Goal: Task Accomplishment & Management: Use online tool/utility

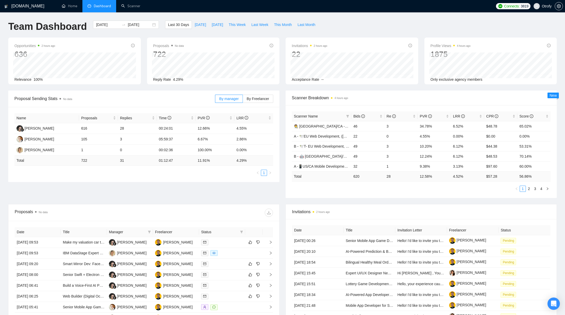
click at [282, 138] on div "Scanner Breakdown 4 hours ago Scanner Name Bids Re PVR LRR CPR Score 🧑‍🎨 US/CA …" at bounding box center [420, 145] width 277 height 108
drag, startPoint x: 202, startPoint y: 128, endPoint x: 210, endPoint y: 153, distance: 26.2
click at [210, 153] on tbody "Delly Faizal Hisyam 616 28 00:24:01 12.66% 4.55% Maryna Gladyrevska 105 3 05:59…" at bounding box center [143, 139] width 259 height 32
click at [211, 155] on td "100.00%" at bounding box center [215, 150] width 39 height 11
click at [268, 26] on span "Last Week" at bounding box center [259, 25] width 17 height 6
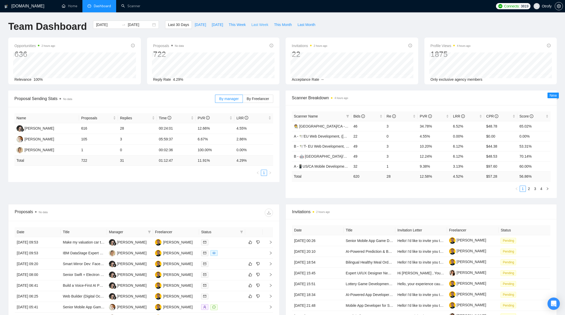
type input "2025-08-11"
type input "2025-08-17"
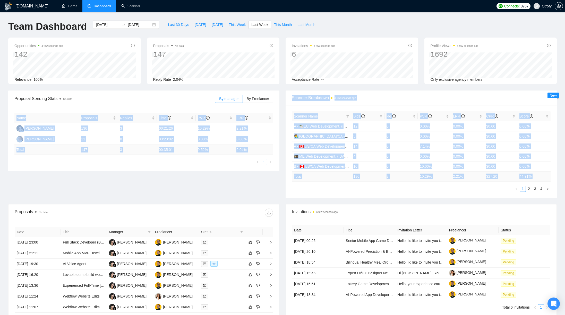
drag, startPoint x: 282, startPoint y: 135, endPoint x: 298, endPoint y: 184, distance: 51.9
click at [298, 184] on div "Proposal Sending Stats No data By manager By Freelancer Name Proposals Replies …" at bounding box center [282, 148] width 554 height 114
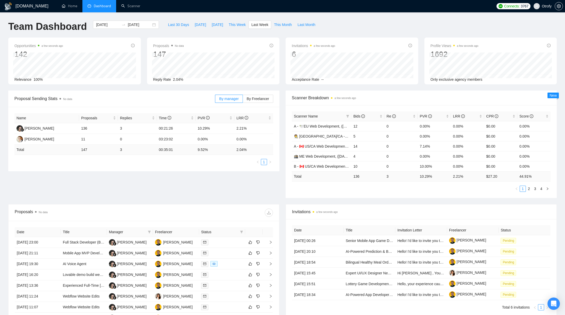
click at [298, 185] on div "Scanner Name Bids Re PVR LRR CPR Score A - 🕊️EU Web Development, (Aug 4, 2025),…" at bounding box center [421, 151] width 259 height 81
drag, startPoint x: 198, startPoint y: 127, endPoint x: 210, endPoint y: 143, distance: 20.6
click at [210, 143] on tbody "Delly Faizal Hisyam 136 3 00:21:26 10.29% 2.21% Maryna Gladyrevska 11 0 03:23:0…" at bounding box center [143, 134] width 259 height 22
click at [216, 182] on div "Proposal Sending Stats No data By manager By Freelancer Name Proposals Replies …" at bounding box center [282, 148] width 554 height 114
drag, startPoint x: 236, startPoint y: 128, endPoint x: 247, endPoint y: 129, distance: 11.1
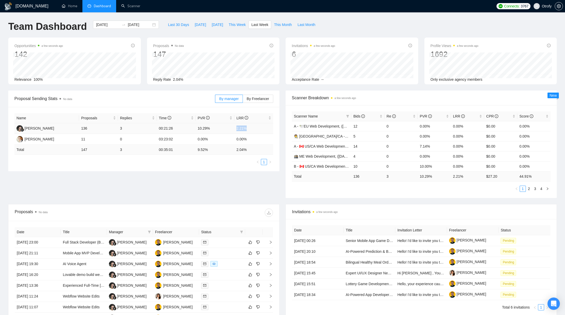
click at [247, 129] on td "2.21%" at bounding box center [253, 128] width 39 height 11
click at [251, 186] on div "Proposal Sending Stats No data By manager By Freelancer Name Proposals Replies …" at bounding box center [282, 148] width 554 height 114
click at [127, 7] on link "Scanner" at bounding box center [130, 6] width 19 height 4
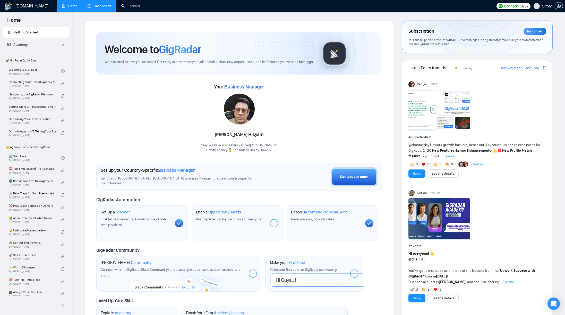
click at [97, 4] on link "Dashboard" at bounding box center [99, 6] width 23 height 4
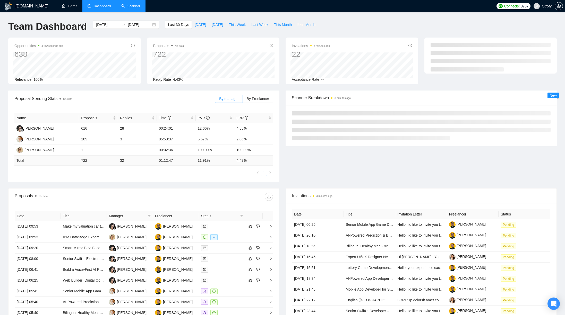
click at [130, 8] on link "Scanner" at bounding box center [130, 6] width 19 height 4
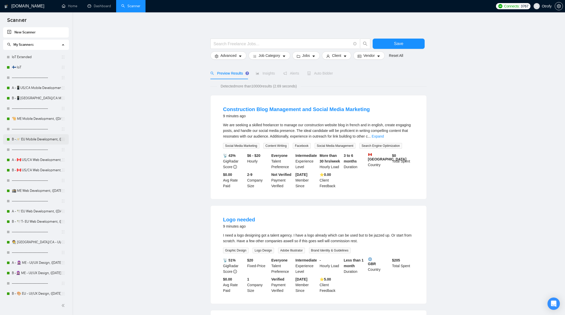
click at [41, 141] on link "B -🪐 EU Mobile Development, ([DATE])" at bounding box center [36, 139] width 49 height 10
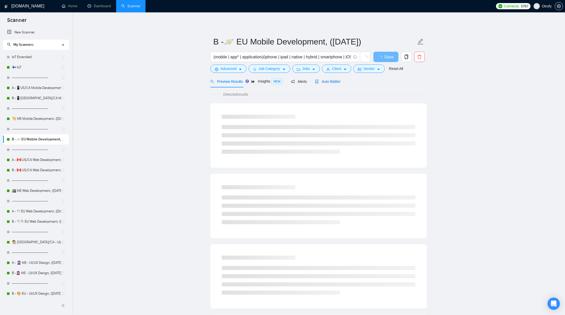
click at [331, 83] on span "Auto Bidder" at bounding box center [327, 82] width 25 height 4
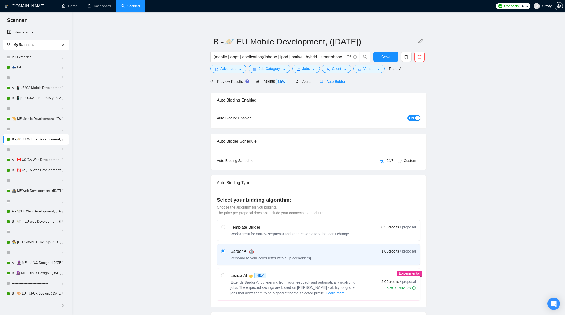
scroll to position [27, 0]
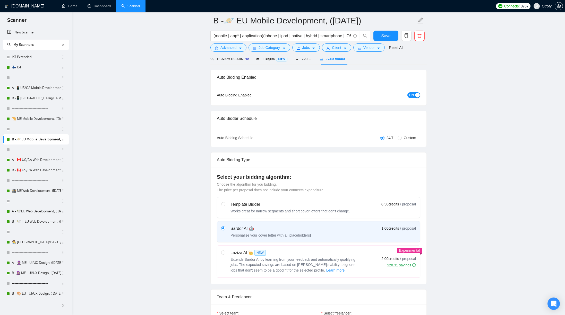
click at [403, 138] on span "Custom" at bounding box center [409, 138] width 16 height 6
click at [401, 138] on input "Custom" at bounding box center [399, 138] width 4 height 4
radio input "true"
radio input "false"
checkbox input "true"
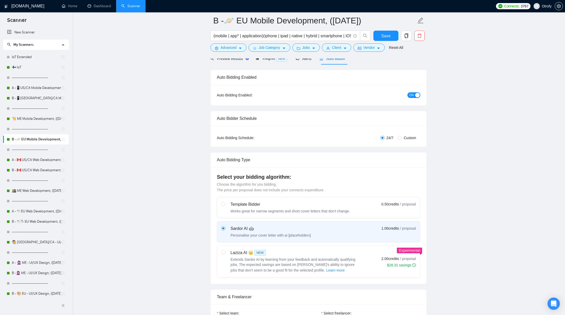
checkbox input "true"
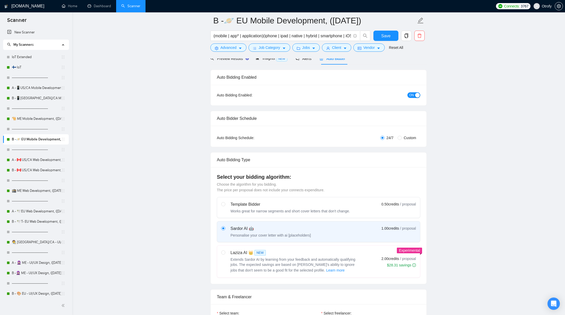
checkbox input "true"
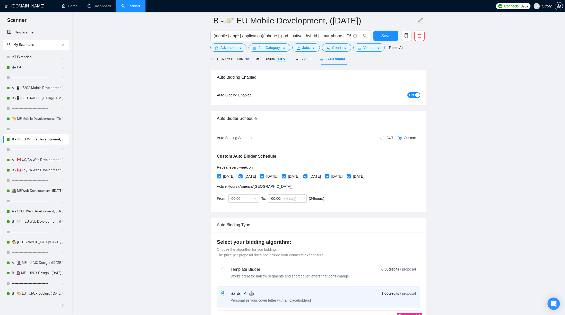
click at [228, 177] on span "[DATE]" at bounding box center [228, 177] width 15 height 6
click at [220, 177] on input "[DATE]" at bounding box center [219, 176] width 4 height 4
checkbox input "false"
click at [280, 177] on span "[DATE]" at bounding box center [271, 177] width 15 height 6
click at [264, 177] on input "[DATE]" at bounding box center [262, 176] width 4 height 4
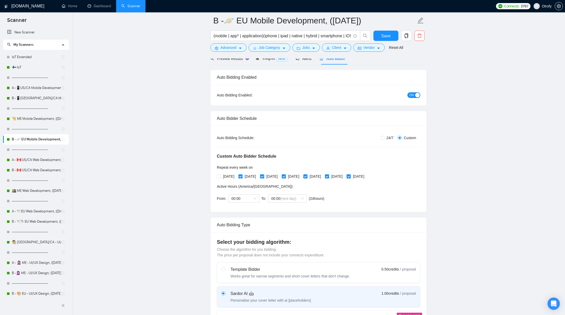
checkbox input "false"
click at [323, 177] on span "[DATE]" at bounding box center [314, 177] width 15 height 6
click at [307, 177] on input "[DATE]" at bounding box center [305, 176] width 4 height 4
checkbox input "false"
click at [366, 176] on span "[DATE]" at bounding box center [358, 177] width 15 height 6
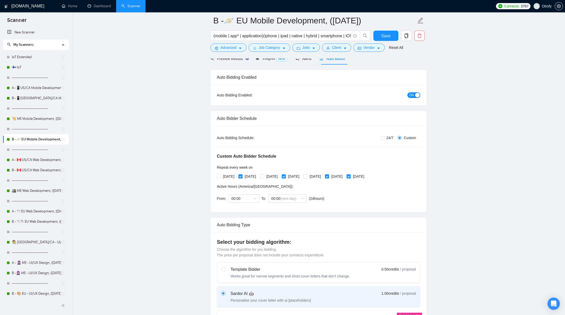
click at [350, 176] on input "[DATE]" at bounding box center [348, 176] width 4 height 4
checkbox input "false"
click at [389, 37] on span "Save" at bounding box center [385, 36] width 9 height 6
drag, startPoint x: 214, startPoint y: 20, endPoint x: 324, endPoint y: 21, distance: 109.9
click at [324, 21] on input "B -🪐 EU Mobile Development, ([DATE])" at bounding box center [314, 20] width 203 height 13
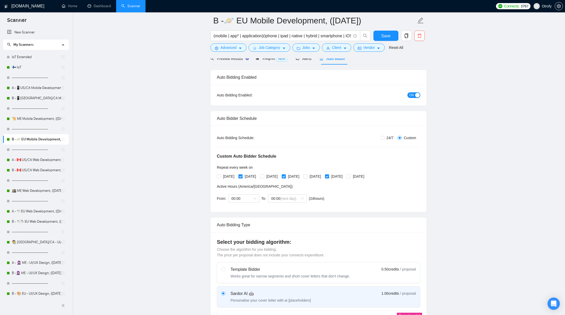
click at [292, 0] on ul "Home Dashboard Scanner" at bounding box center [273, 6] width 439 height 12
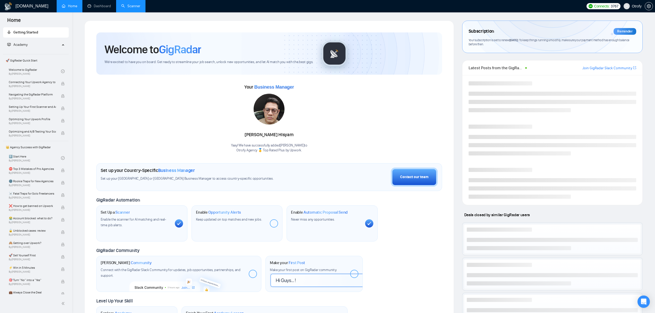
click at [131, 7] on link "Scanner" at bounding box center [130, 6] width 19 height 4
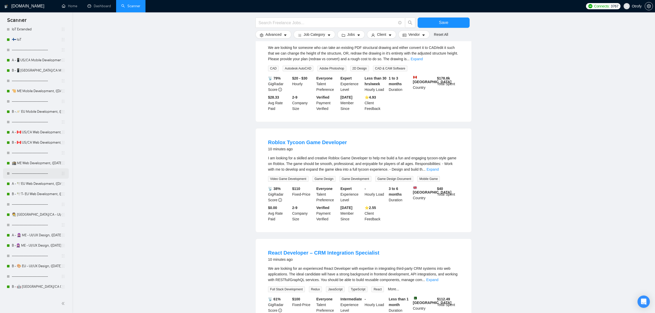
scroll to position [22, 0]
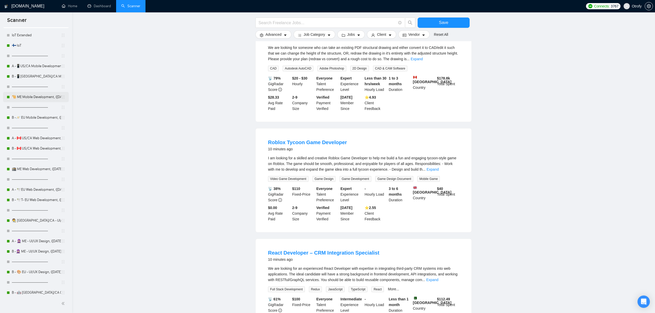
click at [34, 95] on link "🐪 ME Mobile Development, ([DATE])" at bounding box center [36, 97] width 49 height 10
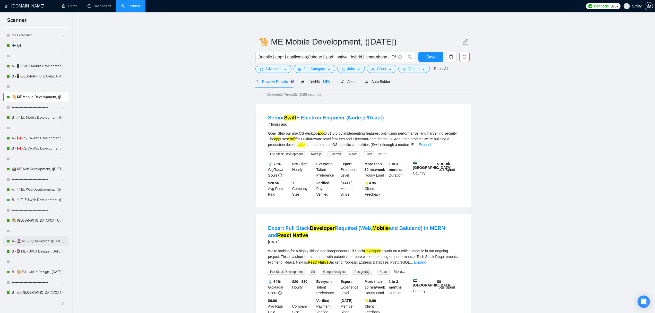
click at [41, 242] on link "A - 🧕🏼 ME - UI/UX Design, ([DATE])" at bounding box center [36, 241] width 49 height 10
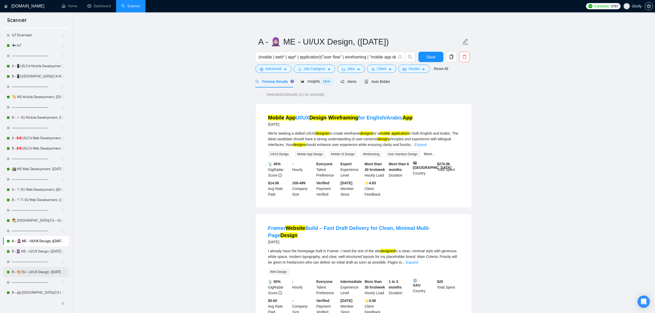
click at [38, 270] on link "B - 🎨 EU - UI/UX Design, ([DATE]) new text" at bounding box center [36, 272] width 49 height 10
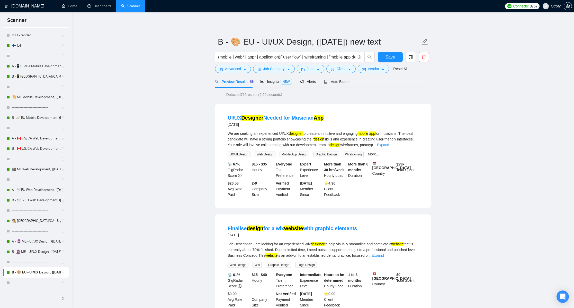
click at [98, 8] on link "Dashboard" at bounding box center [99, 6] width 23 height 4
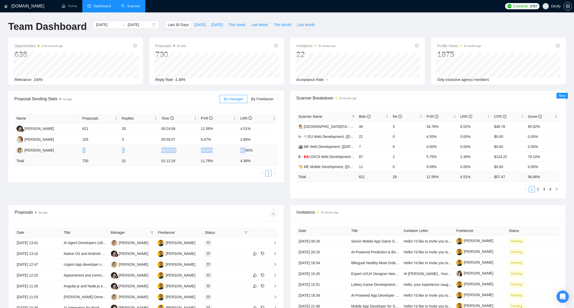
drag, startPoint x: 83, startPoint y: 150, endPoint x: 249, endPoint y: 151, distance: 166.8
click at [247, 151] on tr "Marianna Pleshko 4 1 00:03:23 25.00% 25.00%" at bounding box center [146, 150] width 264 height 11
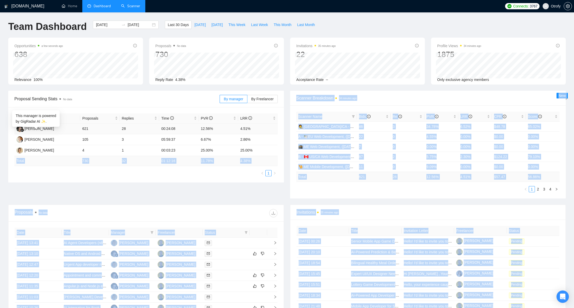
drag, startPoint x: 256, startPoint y: 150, endPoint x: 14, endPoint y: 129, distance: 243.1
click at [17, 124] on body "GigRadar.io Home Dashboard Scanner Connects: 3767 Otrofy Team Dashboard 2025-07…" at bounding box center [287, 154] width 574 height 308
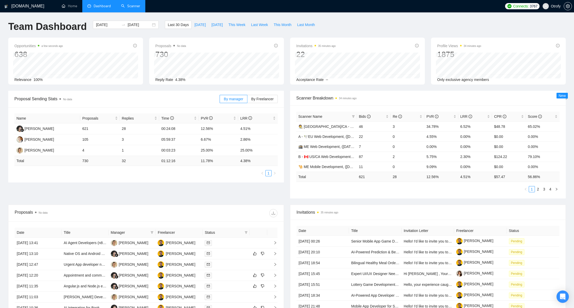
click at [5, 142] on div "Proposal Sending Stats No data By manager By Freelancer Name Proposals Replies …" at bounding box center [146, 137] width 282 height 92
click at [80, 176] on ul "1" at bounding box center [146, 173] width 264 height 6
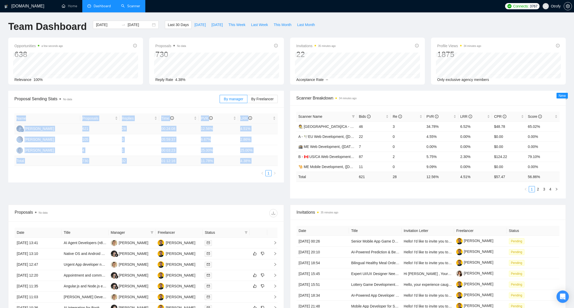
drag, startPoint x: 63, startPoint y: 176, endPoint x: 12, endPoint y: 110, distance: 82.9
click at [12, 110] on div "Name Proposals Replies Time PVR LRR Delly Faizal Hisyam 621 28 00:24:08 12.56% …" at bounding box center [146, 144] width 276 height 75
click at [10, 120] on div "Name Proposals Replies Time PVR LRR Delly Faizal Hisyam 621 28 00:24:08 12.56% …" at bounding box center [146, 144] width 276 height 75
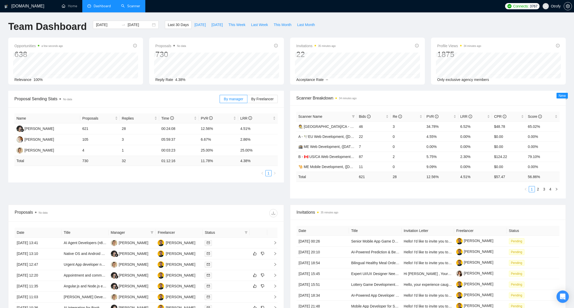
click at [47, 171] on ul "1" at bounding box center [146, 173] width 264 height 6
click at [134, 6] on link "Scanner" at bounding box center [130, 6] width 19 height 4
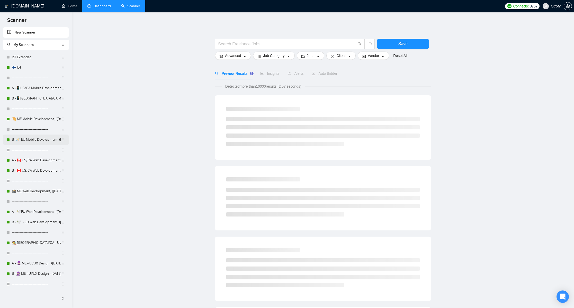
click at [33, 141] on link "B -🪐 EU Mobile Development, ([DATE])" at bounding box center [36, 139] width 49 height 10
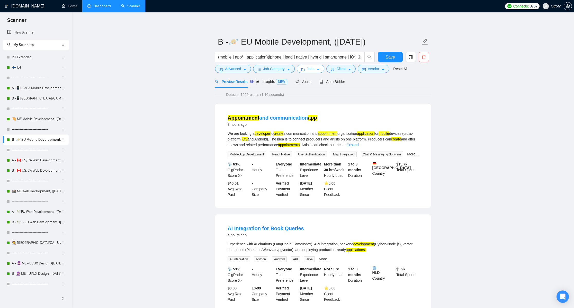
click at [319, 69] on icon "caret-down" at bounding box center [319, 70] width 4 height 4
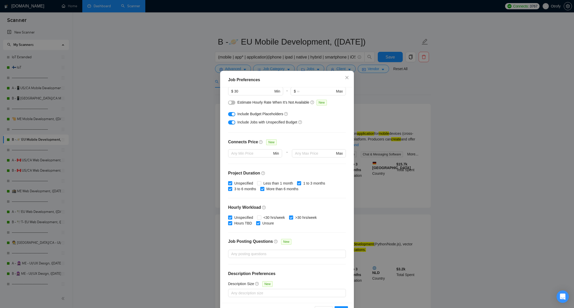
click at [176, 150] on div "Job Preferences Budget Project Type All Fixed Price Hourly Rate Fixed Price Bud…" at bounding box center [287, 154] width 574 height 308
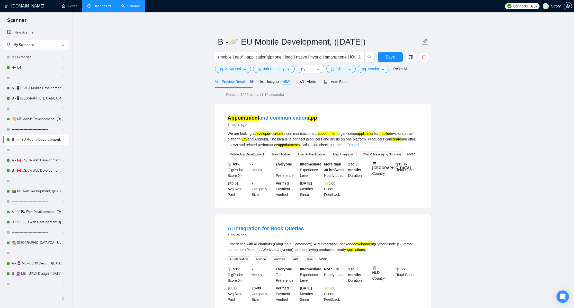
click at [315, 71] on span "Jobs" at bounding box center [311, 69] width 8 height 6
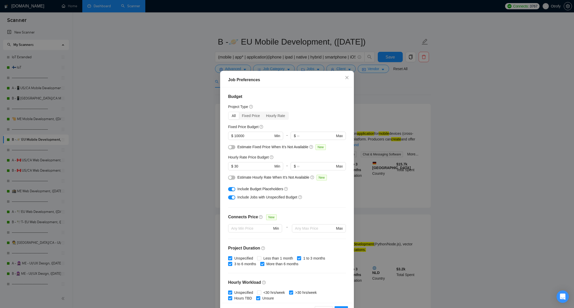
click at [156, 120] on div "Job Preferences Budget Project Type All Fixed Price Hourly Rate Fixed Price Bud…" at bounding box center [287, 154] width 574 height 308
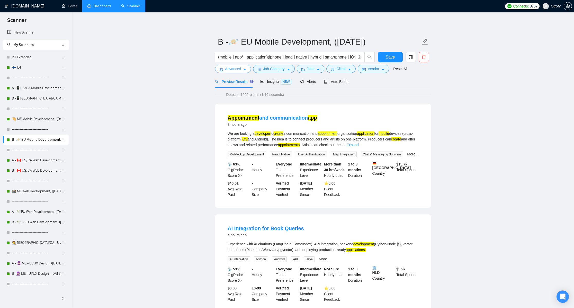
click at [246, 67] on button "Advanced" at bounding box center [233, 69] width 36 height 8
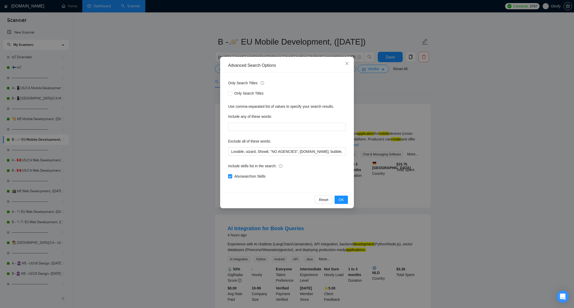
click at [173, 131] on div "Advanced Search Options Only Search Titles: Only Search Titles Use comma-separa…" at bounding box center [287, 154] width 574 height 308
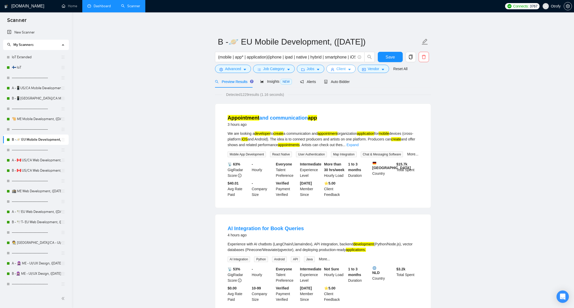
click at [346, 68] on span "Client" at bounding box center [341, 69] width 9 height 6
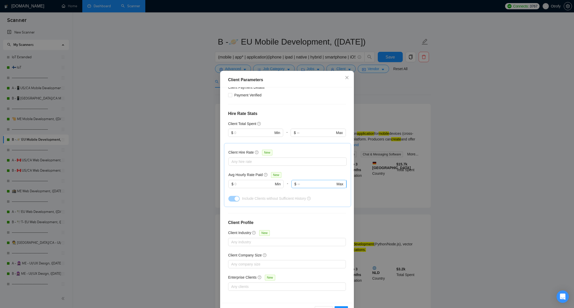
scroll to position [11, 0]
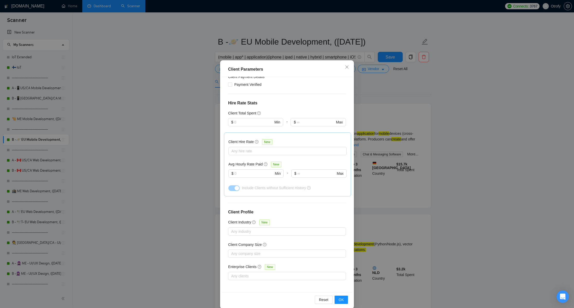
click at [193, 162] on div "Client Parameters Client Location Include Client Countries Europe Exclude Clien…" at bounding box center [287, 154] width 574 height 308
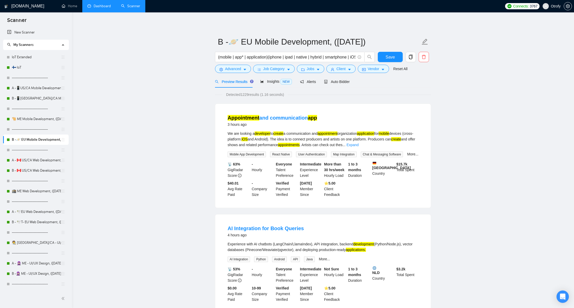
scroll to position [0, 0]
click at [377, 72] on span "Vendor" at bounding box center [373, 69] width 11 height 6
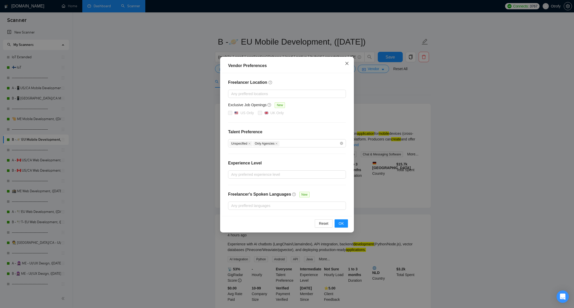
click at [349, 64] on icon "close" at bounding box center [347, 63] width 4 height 4
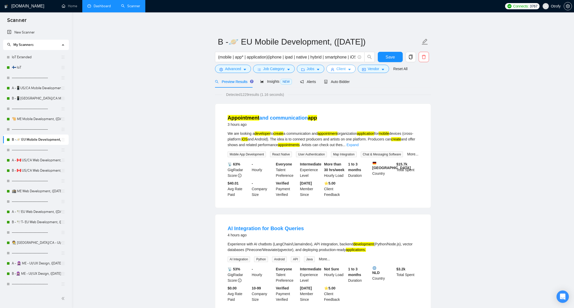
click at [342, 70] on span "Client" at bounding box center [341, 69] width 9 height 6
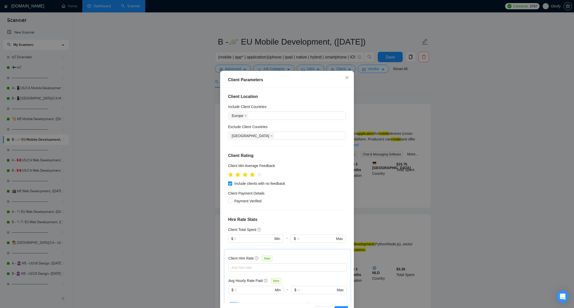
click at [191, 145] on div "Client Parameters Client Location Include Client Countries Europe Exclude Clien…" at bounding box center [287, 154] width 574 height 308
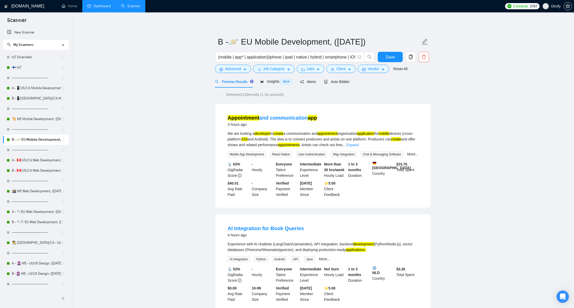
click at [567, 8] on icon "setting" at bounding box center [568, 6] width 4 height 4
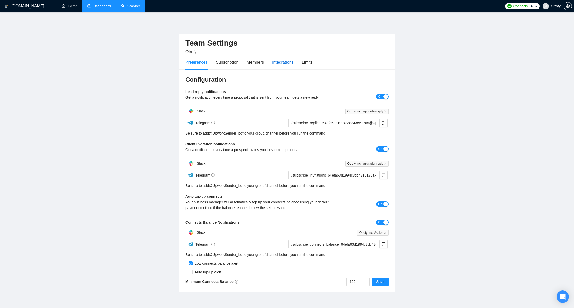
click at [280, 64] on div "Integrations" at bounding box center [283, 62] width 22 height 6
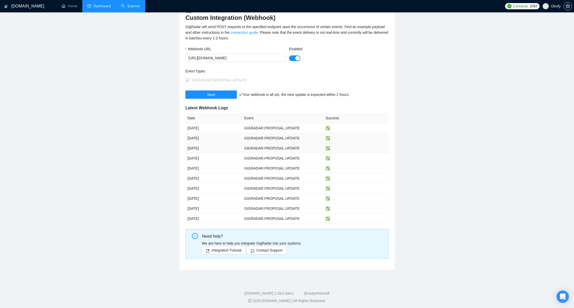
scroll to position [69, 0]
drag, startPoint x: 194, startPoint y: 127, endPoint x: 212, endPoint y: 189, distance: 64.7
click at [212, 189] on tbody "5 months ago GIGRADAR.PROPOSAL.UPDATE ✅ 5 months ago GIGRADAR.PROPOSAL.UPDATE ✅…" at bounding box center [287, 172] width 203 height 100
click at [212, 189] on td "5 months ago" at bounding box center [214, 187] width 57 height 10
drag, startPoint x: 203, startPoint y: 190, endPoint x: 192, endPoint y: 126, distance: 65.1
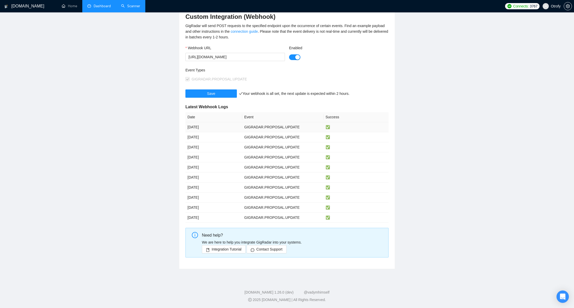
click at [192, 126] on tbody "5 months ago GIGRADAR.PROPOSAL.UPDATE ✅ 5 months ago GIGRADAR.PROPOSAL.UPDATE ✅…" at bounding box center [287, 172] width 203 height 100
click at [192, 127] on span "5 months ago" at bounding box center [193, 127] width 11 height 4
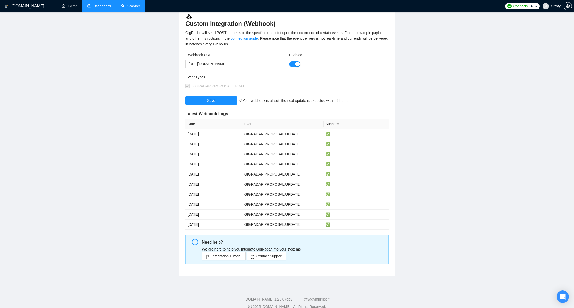
scroll to position [0, 0]
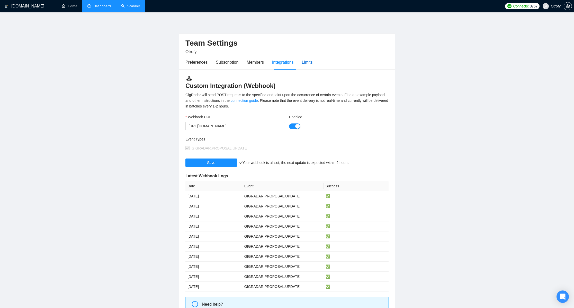
click at [313, 63] on div "Limits" at bounding box center [307, 62] width 11 height 6
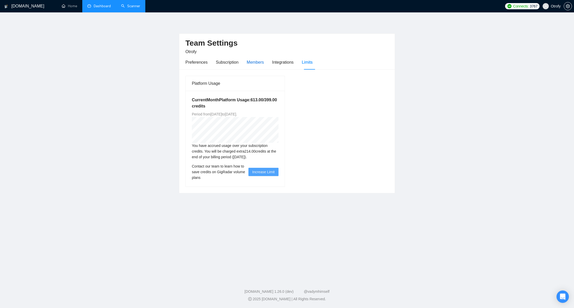
click at [263, 64] on div "Members" at bounding box center [255, 62] width 17 height 6
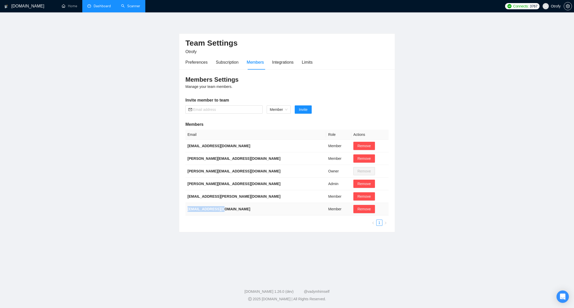
drag, startPoint x: 188, startPoint y: 209, endPoint x: 221, endPoint y: 208, distance: 32.4
click at [221, 208] on b "viktor+7@gigradar.io" at bounding box center [219, 209] width 63 height 4
drag, startPoint x: 188, startPoint y: 196, endPoint x: 232, endPoint y: 209, distance: 46.2
click at [232, 209] on tbody "dima@gigradar.io Member Remove ihor@gigradar.io Member Remove serge@otrofy.com …" at bounding box center [287, 177] width 203 height 76
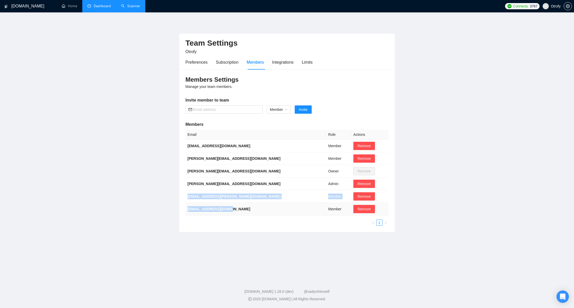
click at [232, 209] on td "viktor+7@gigradar.io" at bounding box center [256, 209] width 141 height 13
drag, startPoint x: 230, startPoint y: 210, endPoint x: 187, endPoint y: 172, distance: 57.4
click at [187, 172] on tbody "dima@gigradar.io Member Remove ihor@gigradar.io Member Remove serge@otrofy.com …" at bounding box center [287, 177] width 203 height 76
click at [186, 171] on td "serge@otrofy.com" at bounding box center [256, 171] width 141 height 13
drag, startPoint x: 187, startPoint y: 145, endPoint x: 226, endPoint y: 159, distance: 41.0
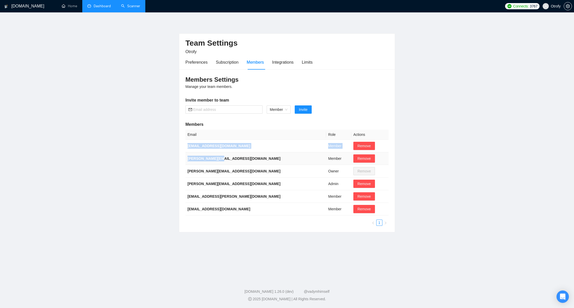
click at [226, 159] on tbody "dima@gigradar.io Member Remove ihor@gigradar.io Member Remove serge@otrofy.com …" at bounding box center [287, 177] width 203 height 76
click at [226, 159] on td "ihor@gigradar.io" at bounding box center [256, 158] width 141 height 13
drag, startPoint x: 211, startPoint y: 159, endPoint x: 186, endPoint y: 146, distance: 28.1
click at [186, 146] on tbody "dima@gigradar.io Member Remove ihor@gigradar.io Member Remove serge@otrofy.com …" at bounding box center [287, 177] width 203 height 76
click at [186, 146] on td "dima@gigradar.io" at bounding box center [256, 145] width 141 height 13
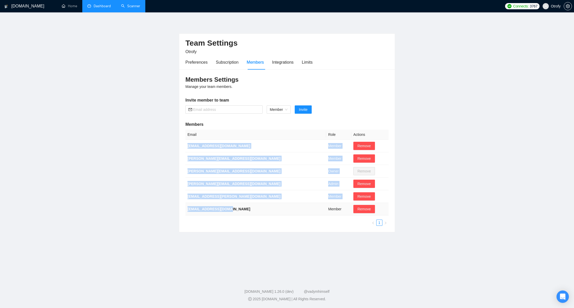
drag, startPoint x: 187, startPoint y: 145, endPoint x: 231, endPoint y: 209, distance: 78.0
click at [231, 209] on tbody "dima@gigradar.io Member Remove ihor@gigradar.io Member Remove serge@otrofy.com …" at bounding box center [287, 177] width 203 height 76
click at [231, 209] on td "viktor+7@gigradar.io" at bounding box center [256, 209] width 141 height 13
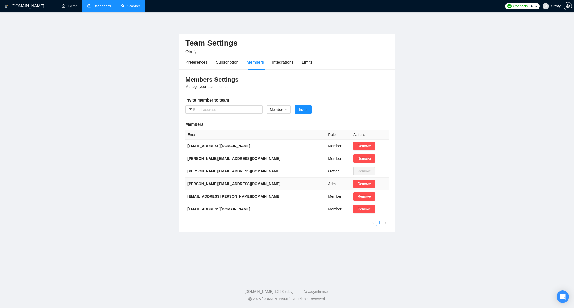
click at [326, 182] on td "Admin" at bounding box center [338, 183] width 25 height 13
click at [263, 194] on td "nazar.levchuk@gigradar.io" at bounding box center [256, 196] width 141 height 13
drag, startPoint x: 188, startPoint y: 184, endPoint x: 228, endPoint y: 186, distance: 39.9
click at [228, 186] on td "anna@otrofy.com" at bounding box center [256, 183] width 141 height 13
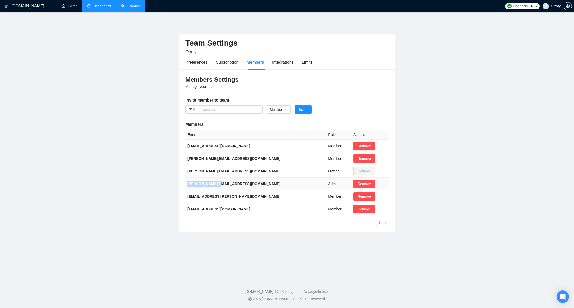
drag, startPoint x: 227, startPoint y: 185, endPoint x: 214, endPoint y: 182, distance: 12.9
click at [227, 185] on td "anna@otrofy.com" at bounding box center [256, 183] width 141 height 13
drag, startPoint x: 188, startPoint y: 171, endPoint x: 230, endPoint y: 183, distance: 43.7
click at [230, 183] on tbody "dima@gigradar.io Member Remove ihor@gigradar.io Member Remove serge@otrofy.com …" at bounding box center [287, 177] width 203 height 76
click at [230, 183] on td "anna@otrofy.com" at bounding box center [256, 183] width 141 height 13
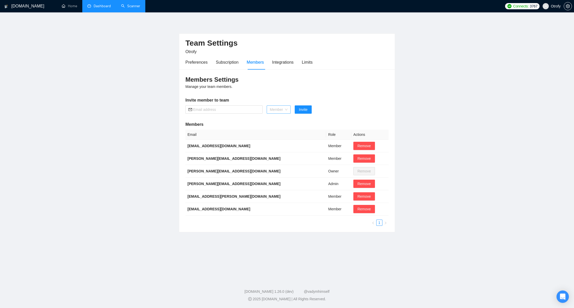
click at [280, 109] on span "Member" at bounding box center [279, 110] width 18 height 8
click at [226, 63] on div "Subscription" at bounding box center [227, 62] width 23 height 6
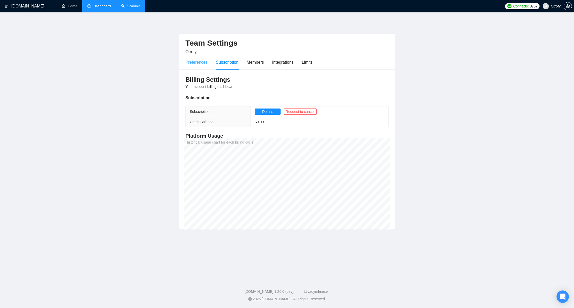
click at [194, 66] on div "Preferences" at bounding box center [197, 62] width 22 height 15
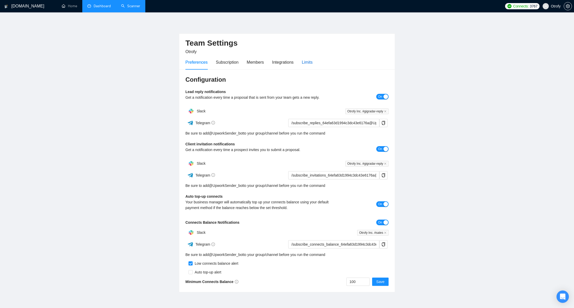
click at [308, 61] on div "Limits" at bounding box center [307, 62] width 11 height 6
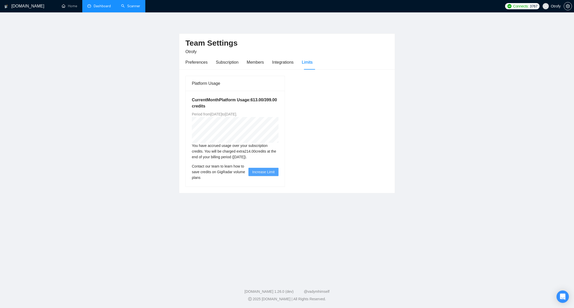
click at [107, 8] on link "Dashboard" at bounding box center [99, 6] width 23 height 4
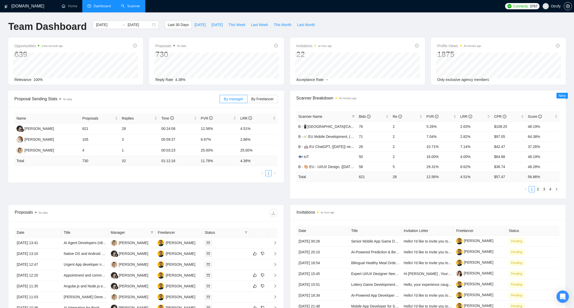
click at [129, 5] on link "Scanner" at bounding box center [130, 6] width 19 height 4
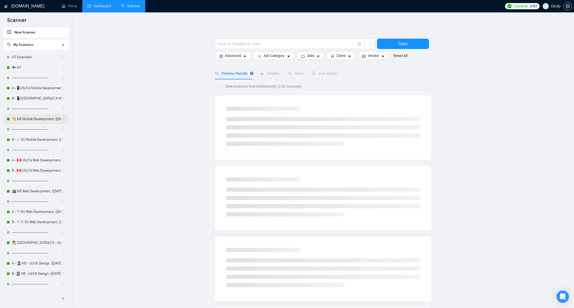
click at [32, 120] on link "🐪 ME Mobile Development, ([DATE])" at bounding box center [36, 119] width 49 height 10
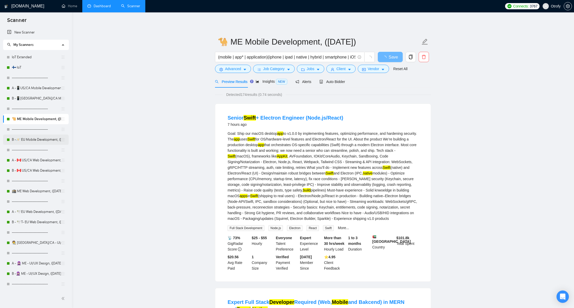
click at [40, 140] on link "B -🪐 EU Mobile Development, ([DATE])" at bounding box center [36, 139] width 49 height 10
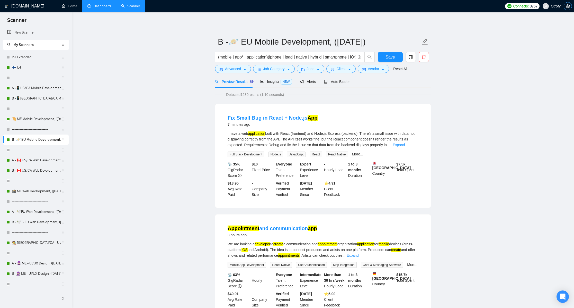
click at [568, 7] on icon "setting" at bounding box center [568, 6] width 4 height 4
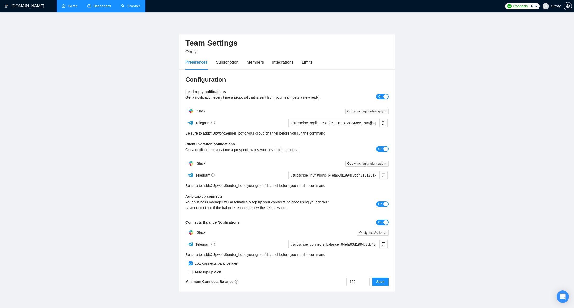
click at [66, 8] on link "Home" at bounding box center [69, 6] width 15 height 4
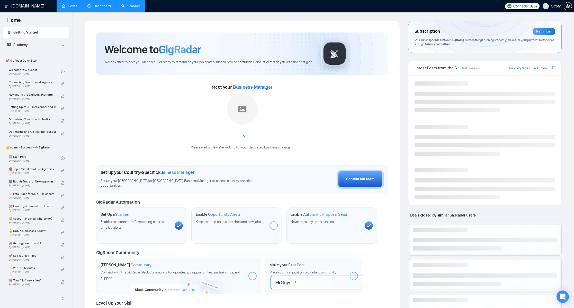
click at [99, 7] on link "Dashboard" at bounding box center [99, 6] width 23 height 4
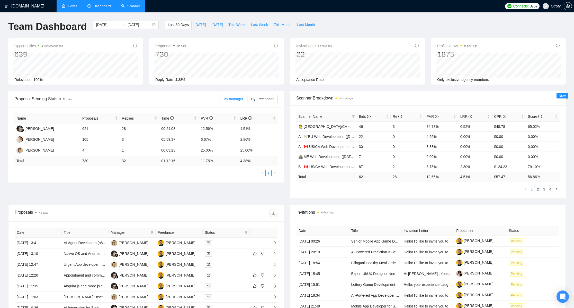
click at [286, 150] on div "Proposal Sending Stats No data By manager By Freelancer Name Proposals Replies …" at bounding box center [146, 137] width 282 height 92
click at [389, 116] on div "Bids" at bounding box center [374, 117] width 30 height 6
click at [552, 189] on link "4" at bounding box center [551, 189] width 6 height 6
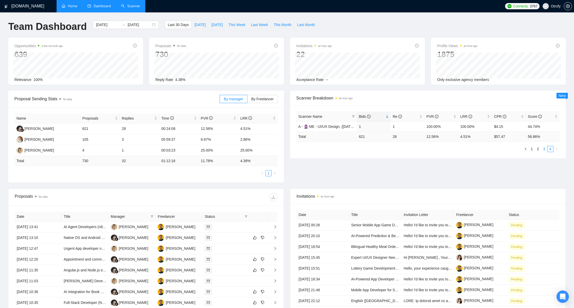
click at [544, 149] on link "3" at bounding box center [545, 149] width 6 height 6
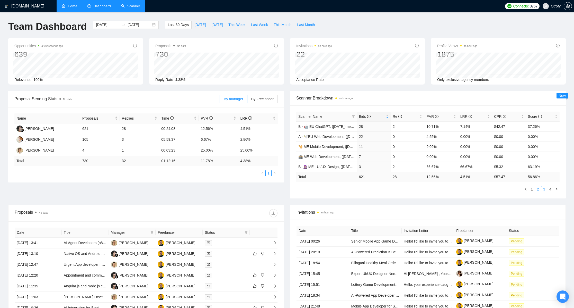
click at [538, 189] on link "2" at bounding box center [539, 189] width 6 height 6
click at [532, 190] on link "1" at bounding box center [532, 189] width 6 height 6
click at [480, 199] on div "Proposal Sending Stats No data By manager By Freelancer Name Proposals Replies …" at bounding box center [287, 148] width 564 height 114
click at [285, 130] on div "Proposal Sending Stats No data By manager By Freelancer Name Proposals Replies …" at bounding box center [146, 137] width 282 height 92
click at [131, 8] on link "Scanner" at bounding box center [130, 6] width 19 height 4
